Goal: Complete application form: Complete application form

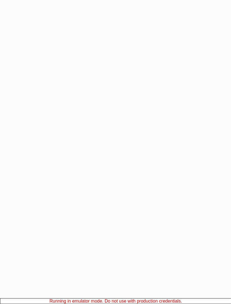
click at [145, 181] on game-player-page at bounding box center [115, 152] width 231 height 304
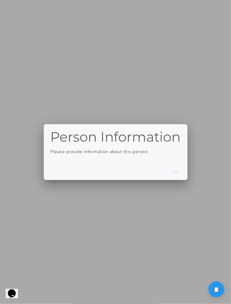
click at [120, 154] on p "Please provide information about this person:" at bounding box center [115, 151] width 130 height 7
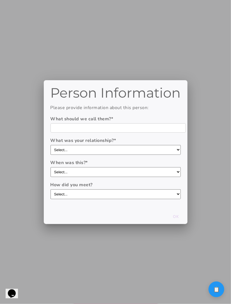
click at [127, 134] on form "What should we call them? * What was your relationship? * Select... boyfriend/g…" at bounding box center [115, 156] width 130 height 83
click at [126, 147] on select "Select... boyfriend/girlfriend casual dating hookup partner friend with benefit…" at bounding box center [115, 150] width 130 height 10
click at [105, 172] on select "Select... within the last year 1-3 years ago 3-5 years ago 5-10 years ago more …" at bounding box center [115, 172] width 130 height 10
click at [100, 189] on select "Select... through friends dating app at work/school at a party/event online com…" at bounding box center [115, 194] width 130 height 10
click at [113, 105] on div "Person Information Please provide information about this person: What should we…" at bounding box center [115, 142] width 130 height 113
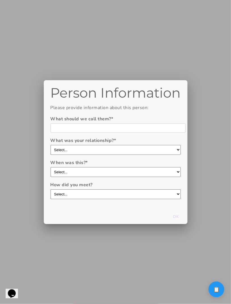
click at [119, 126] on input "text" at bounding box center [117, 127] width 135 height 9
click at [172, 217] on button "ok" at bounding box center [176, 217] width 18 height 10
click at [208, 96] on div at bounding box center [115, 152] width 231 height 304
click at [204, 184] on div at bounding box center [115, 152] width 231 height 304
click at [121, 128] on input "text" at bounding box center [117, 127] width 135 height 9
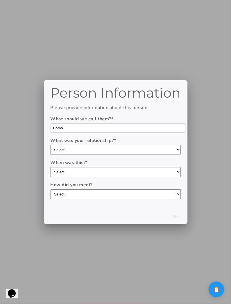
type input "Domo"
click at [116, 148] on select "Select... boyfriend/girlfriend casual dating hookup partner friend with benefit…" at bounding box center [115, 150] width 130 height 10
select select "casual dating"
click at [50, 145] on select "Select... boyfriend/girlfriend casual dating hookup partner friend with benefit…" at bounding box center [115, 150] width 130 height 10
drag, startPoint x: 116, startPoint y: 148, endPoint x: 114, endPoint y: 167, distance: 18.6
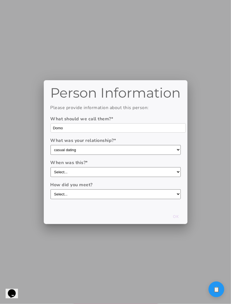
click at [114, 167] on div "When was this? * Select... within the last year 1-3 years ago 3-5 years ago 5-1…" at bounding box center [115, 168] width 130 height 18
click at [114, 172] on select "Select... within the last year 1-3 years ago 3-5 years ago 5-10 years ago more …" at bounding box center [115, 172] width 130 height 10
select select "5-[DATE]"
click at [50, 167] on select "Select... within the last year 1-3 years ago 3-5 years ago 5-10 years ago more …" at bounding box center [115, 172] width 130 height 10
click at [108, 188] on div "How did you meet? Select... through friends dating app at work/school at a part…" at bounding box center [115, 190] width 130 height 18
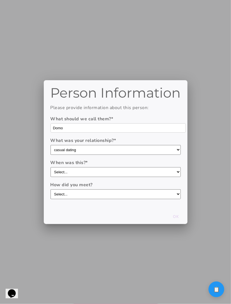
click at [108, 192] on select "Select... through friends dating app at work/school at a party/event online com…" at bounding box center [115, 194] width 130 height 10
select select "dating app"
click at [50, 189] on select "Select... through friends dating app at work/school at a party/event online com…" at bounding box center [115, 194] width 130 height 10
click at [0, 0] on slot "ok" at bounding box center [0, 0] width 0 height 0
click at [163, 150] on select "Select... boyfriend/girlfriend casual dating hookup partner friend with benefit…" at bounding box center [115, 150] width 130 height 10
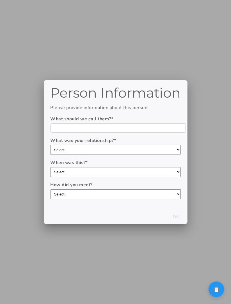
select select "boyfriend/girlfriend"
click at [50, 145] on select "Select... boyfriend/girlfriend casual dating hookup partner friend with benefit…" at bounding box center [115, 150] width 130 height 10
click at [173, 214] on button "ok" at bounding box center [176, 217] width 18 height 10
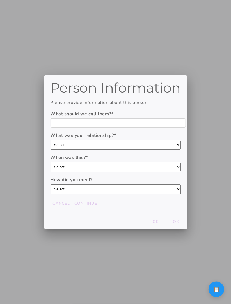
click at [122, 143] on select "Select... boyfriend/girlfriend casual dating hookup partner friend with benefit…" at bounding box center [115, 145] width 130 height 10
select select "friend with benefits"
click at [50, 140] on select "Select... boyfriend/girlfriend casual dating hookup partner friend with benefit…" at bounding box center [115, 145] width 130 height 10
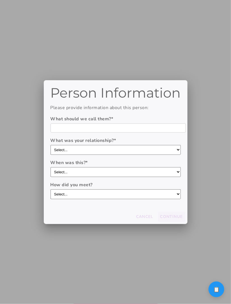
click at [89, 149] on select "Select... boyfriend/girlfriend casual dating hookup partner friend with benefit…" at bounding box center [115, 150] width 130 height 10
select select "casual dating"
click at [50, 145] on select "Select... boyfriend/girlfriend casual dating hookup partner friend with benefit…" at bounding box center [115, 150] width 130 height 10
click at [88, 172] on select "Select... within the last year 1-3 years ago 3-5 years ago 5-10 years ago more …" at bounding box center [115, 172] width 130 height 10
select select "1-[DATE]"
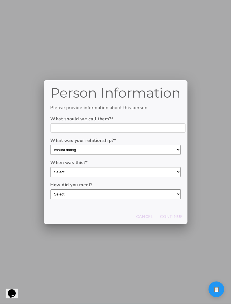
click at [50, 167] on select "Select... within the last year 1-3 years ago 3-5 years ago 5-10 years ago more …" at bounding box center [115, 172] width 130 height 10
click at [155, 196] on select "Select... through friends dating app at work/school at a party/event online com…" at bounding box center [115, 194] width 130 height 10
select select "at work/school"
click at [50, 189] on select "Select... through friends dating app at work/school at a party/event online com…" at bounding box center [115, 194] width 130 height 10
click at [0, 0] on slot "Continue" at bounding box center [0, 0] width 0 height 0
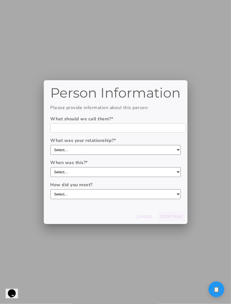
click at [164, 155] on form "What should we call them? * What was your relationship? * Select... boyfriend/g…" at bounding box center [115, 156] width 130 height 83
click at [161, 150] on select "Select... boyfriend/girlfriend casual dating hookup partner friend with benefit…" at bounding box center [115, 150] width 130 height 10
select select "hookup partner"
click at [50, 145] on select "Select... boyfriend/girlfriend casual dating hookup partner friend with benefit…" at bounding box center [115, 150] width 130 height 10
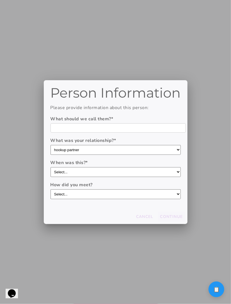
click at [0, 0] on slot "Continue" at bounding box center [0, 0] width 0 height 0
click at [166, 189] on select "Select... through friends dating app at work/school at a party/event online com…" at bounding box center [115, 194] width 130 height 10
select select "dating app"
click at [50, 189] on select "Select... through friends dating app at work/school at a party/event online com…" at bounding box center [115, 194] width 130 height 10
click at [174, 212] on button "Continue" at bounding box center [171, 217] width 27 height 10
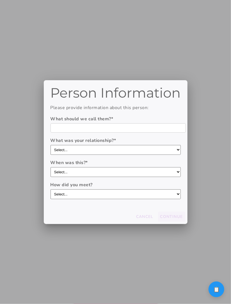
click at [142, 146] on select "Select... boyfriend/girlfriend casual dating hookup partner friend with benefit…" at bounding box center [115, 150] width 130 height 10
select select "casual dating"
click at [50, 145] on select "Select... boyfriend/girlfriend casual dating hookup partner friend with benefit…" at bounding box center [115, 150] width 130 height 10
click at [140, 177] on form "What should we call them? * What was your relationship? * Select... boyfriend/g…" at bounding box center [115, 156] width 130 height 83
click at [172, 220] on button "Continue" at bounding box center [171, 217] width 27 height 10
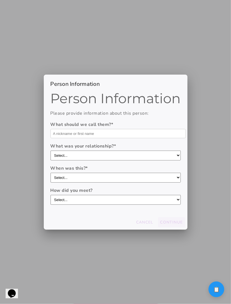
click at [135, 154] on select "Select... boyfriend/girlfriend casual dating hookup partner friend with benefit…" at bounding box center [115, 155] width 130 height 10
select select "casual dating"
click at [50, 151] on select "Select... boyfriend/girlfriend casual dating hookup partner friend with benefit…" at bounding box center [115, 155] width 130 height 10
click at [122, 177] on select "Select... within the last year 1-[DATE] 3-[DATE] 5-[DATE] more than [DATE]" at bounding box center [115, 178] width 130 height 10
select select "1-[DATE]"
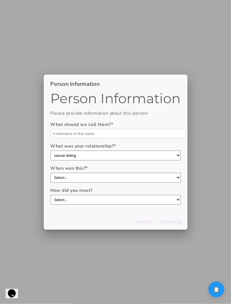
click at [50, 173] on select "Select... within the last year 1-[DATE] 3-[DATE] 5-[DATE] more than [DATE]" at bounding box center [115, 178] width 130 height 10
click at [118, 205] on div "Person Information Please provide information about this person: What should we…" at bounding box center [115, 152] width 143 height 123
click at [121, 199] on select "Select... through friends dating app at work/school at a party/event online com…" at bounding box center [115, 200] width 130 height 10
select select "dating app"
click at [50, 195] on select "Select... through friends dating app at work/school at a party/event online com…" at bounding box center [115, 200] width 130 height 10
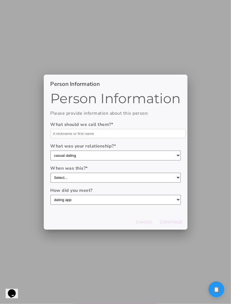
click at [0, 0] on slot "Continue" at bounding box center [0, 0] width 0 height 0
click at [138, 161] on form "What should we call them? * What was your relationship? * Select... boyfriend/g…" at bounding box center [115, 162] width 130 height 83
click at [140, 154] on select "Select... boyfriend/girlfriend casual dating hookup partner friend with benefit…" at bounding box center [115, 155] width 130 height 10
select select "hookup partner"
click at [50, 151] on select "Select... boyfriend/girlfriend casual dating hookup partner friend with benefit…" at bounding box center [115, 155] width 130 height 10
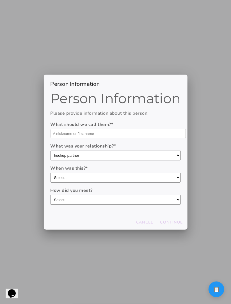
click at [133, 174] on select "Select... within the last year 1-[DATE] 3-[DATE] 5-[DATE] more than [DATE]" at bounding box center [115, 178] width 130 height 10
select select "1-[DATE]"
click at [50, 173] on select "Select... within the last year 1-[DATE] 3-[DATE] 5-[DATE] more than [DATE]" at bounding box center [115, 178] width 130 height 10
click at [134, 199] on select "Select... through friends dating app at work/school at a party/event online com…" at bounding box center [115, 200] width 130 height 10
select select "at work/school"
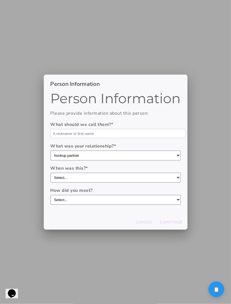
click at [50, 195] on select "Select... through friends dating app at work/school at a party/event online com…" at bounding box center [115, 200] width 130 height 10
click at [140, 140] on form "What should we call them? * What was your relationship? * Select... boyfriend/g…" at bounding box center [115, 162] width 130 height 83
click at [139, 134] on input "text" at bounding box center [117, 133] width 135 height 9
